Goal: Find specific page/section: Find specific page/section

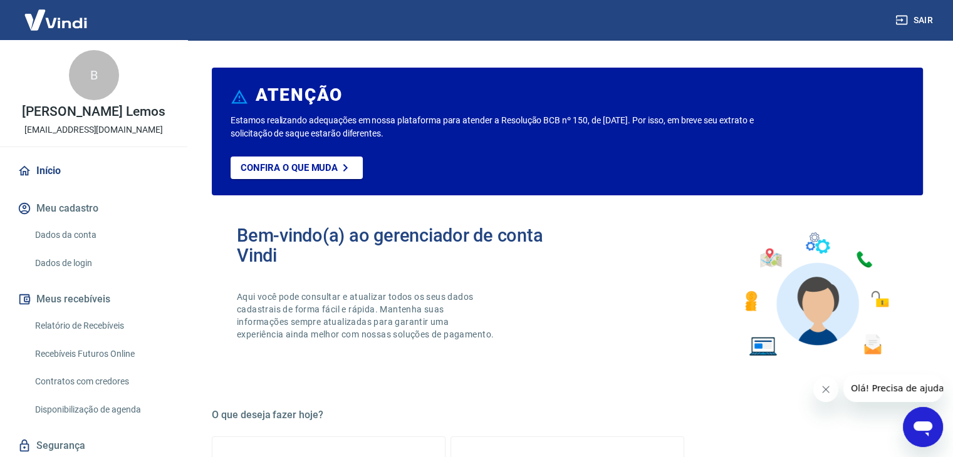
scroll to position [40, 0]
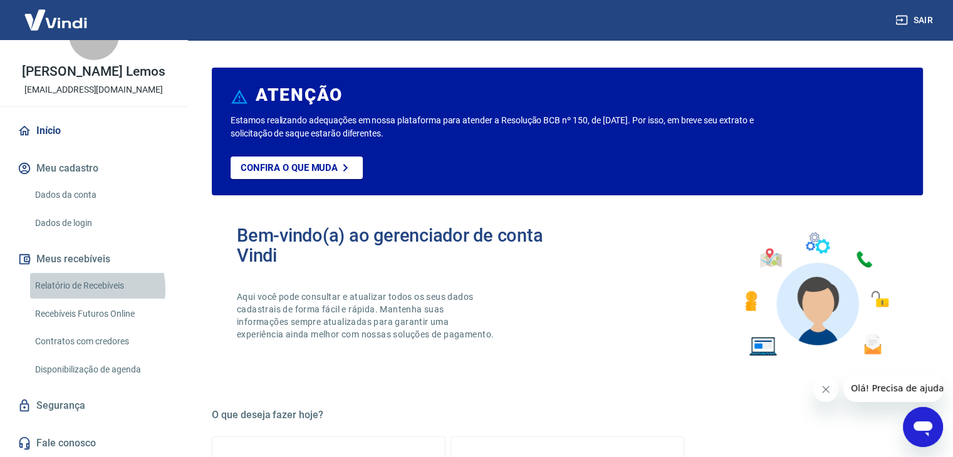
click at [80, 289] on link "Relatório de Recebíveis" at bounding box center [101, 286] width 142 height 26
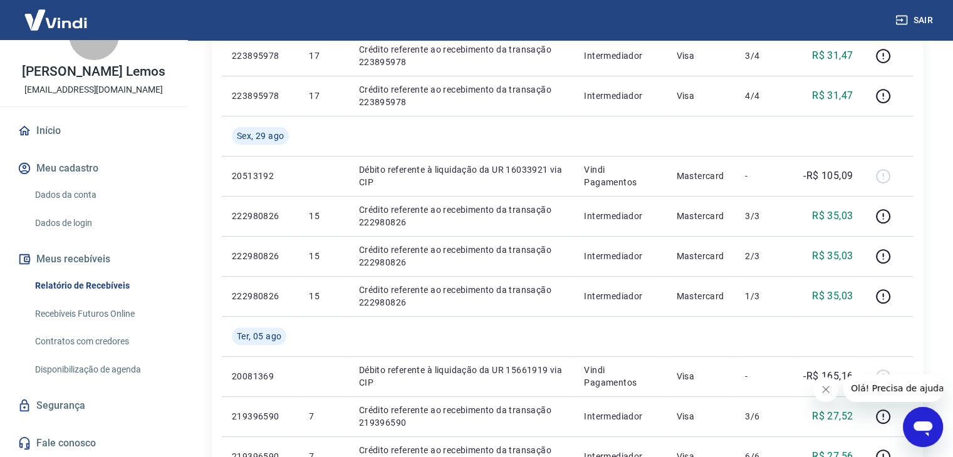
scroll to position [438, 0]
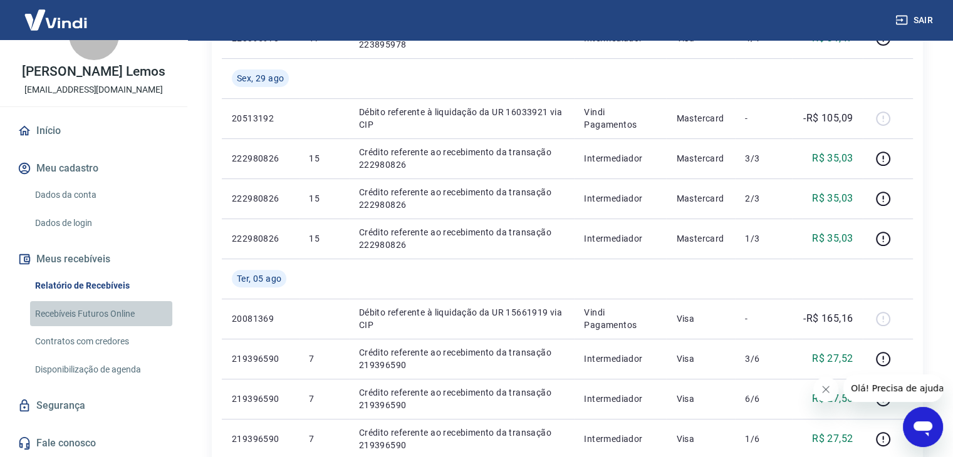
click at [106, 318] on link "Recebíveis Futuros Online" at bounding box center [101, 314] width 142 height 26
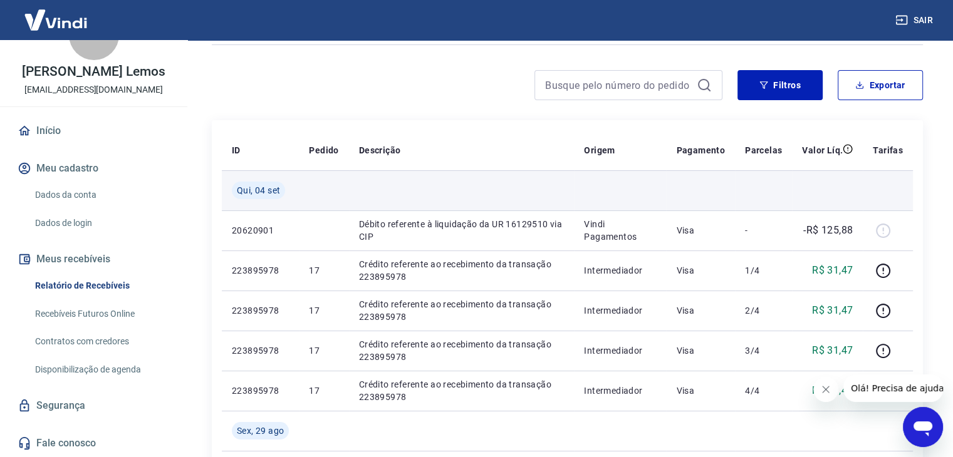
scroll to position [0, 0]
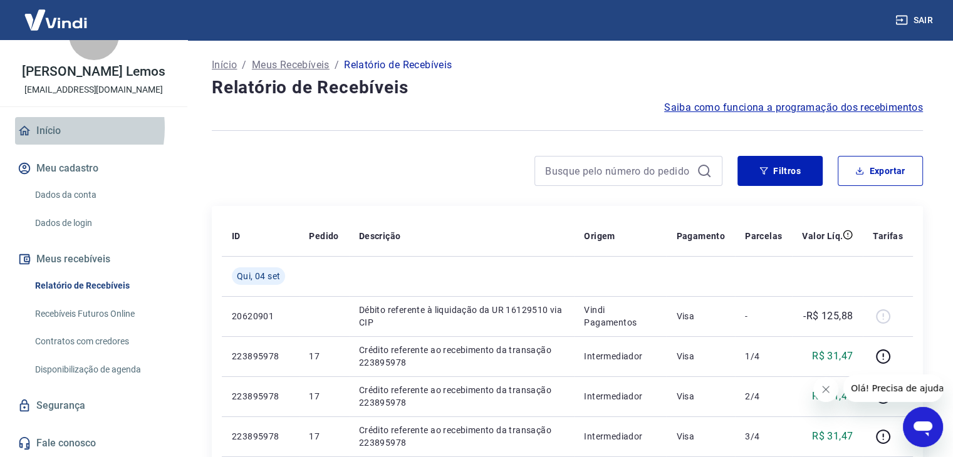
click at [51, 128] on link "Início" at bounding box center [93, 131] width 157 height 28
